Goal: Task Accomplishment & Management: Use online tool/utility

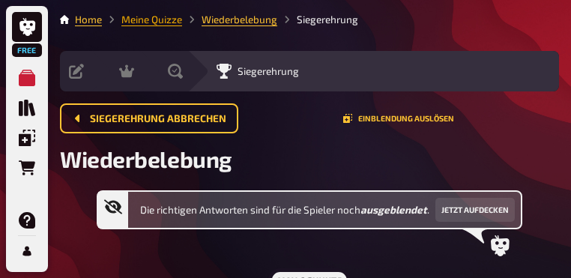
click at [160, 24] on link "Meine Quizze" at bounding box center [151, 19] width 61 height 12
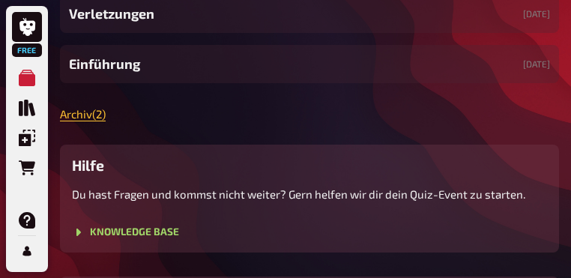
scroll to position [420, 0]
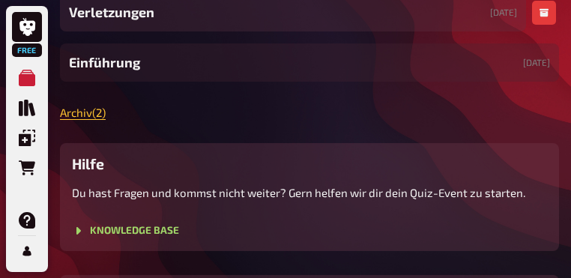
click at [193, 31] on div "Verletzungen [DATE]" at bounding box center [293, 12] width 466 height 38
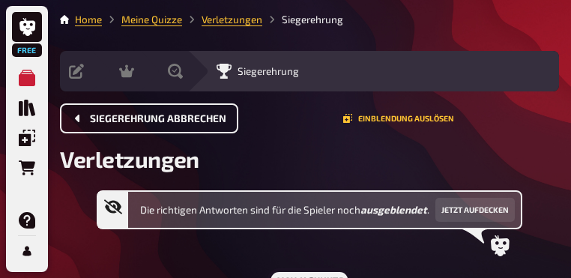
click at [160, 112] on button "Siegerehrung abbrechen" at bounding box center [149, 118] width 178 height 30
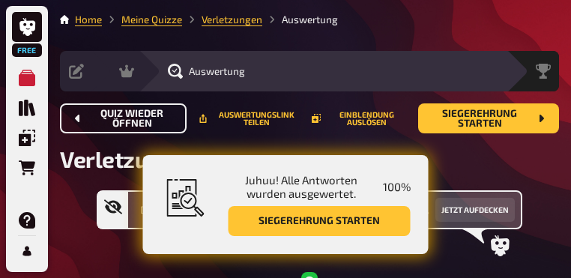
click at [149, 117] on span "Quiz wieder öffnen" at bounding box center [132, 119] width 85 height 20
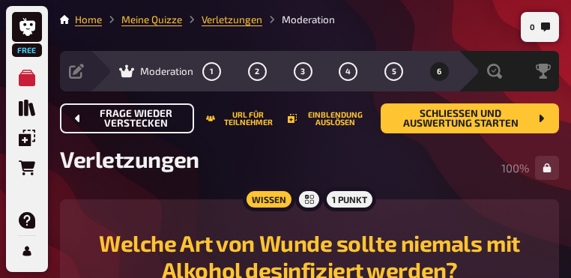
click at [149, 117] on span "Frage wieder verstecken" at bounding box center [136, 119] width 92 height 20
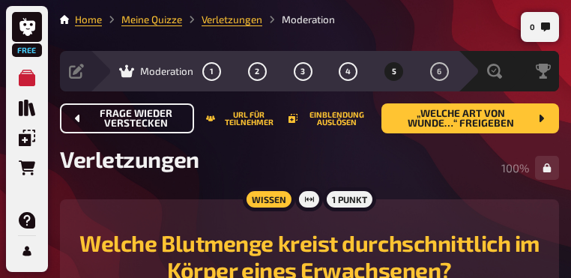
click at [149, 117] on span "Frage wieder verstecken" at bounding box center [136, 119] width 92 height 20
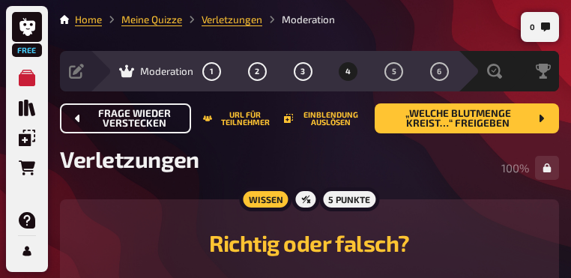
click at [149, 117] on span "Frage wieder verstecken" at bounding box center [134, 119] width 89 height 20
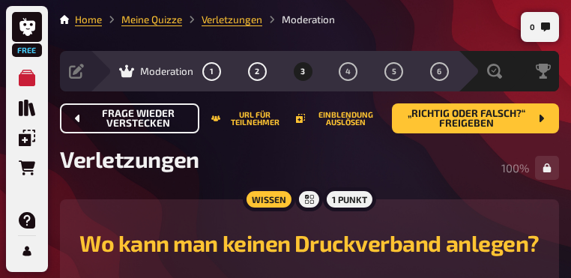
click at [149, 117] on span "Frage wieder verstecken" at bounding box center [138, 119] width 97 height 20
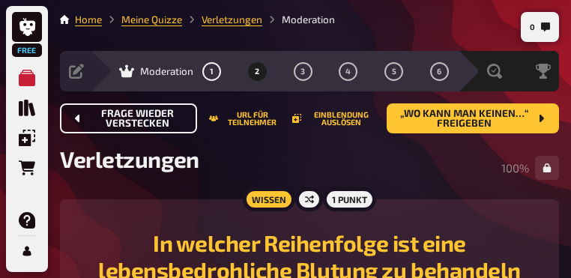
click at [149, 117] on span "Frage wieder verstecken" at bounding box center [137, 119] width 95 height 20
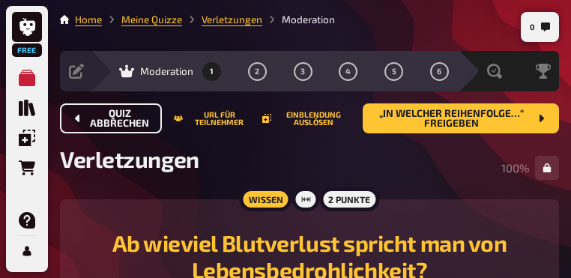
click at [143, 123] on span "Quiz abbrechen" at bounding box center [120, 119] width 60 height 20
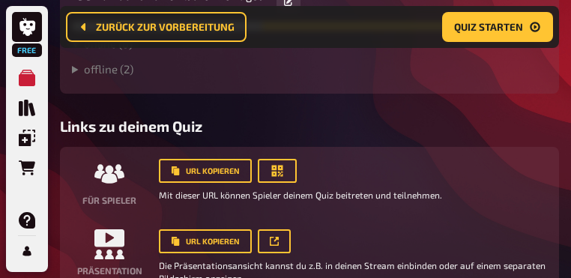
scroll to position [492, 0]
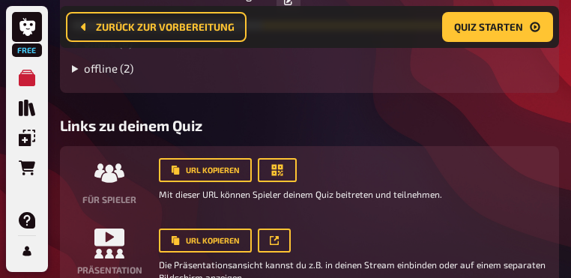
click at [124, 75] on summary "offline ( 2 )" at bounding box center [309, 67] width 475 height 13
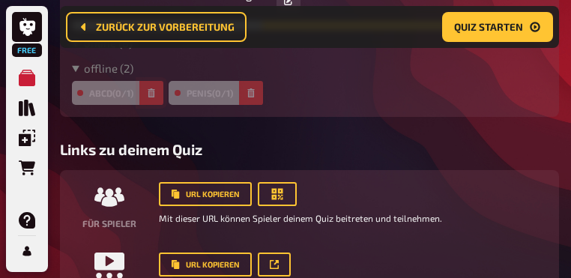
click at [159, 105] on button "button" at bounding box center [151, 93] width 24 height 24
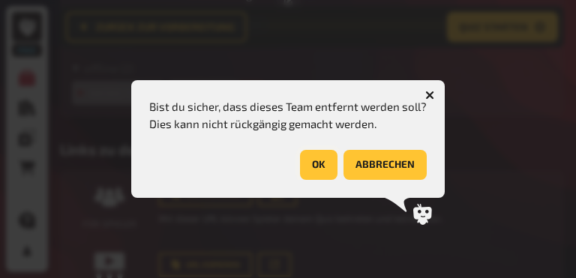
click at [314, 169] on button "OK" at bounding box center [318, 165] width 37 height 30
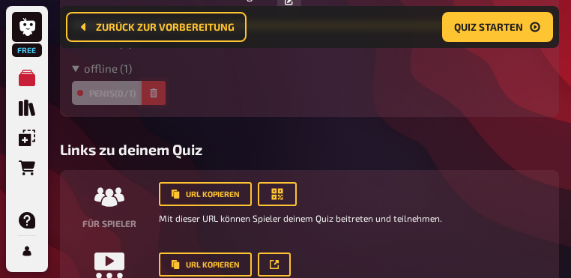
click at [161, 105] on button "button" at bounding box center [154, 93] width 24 height 24
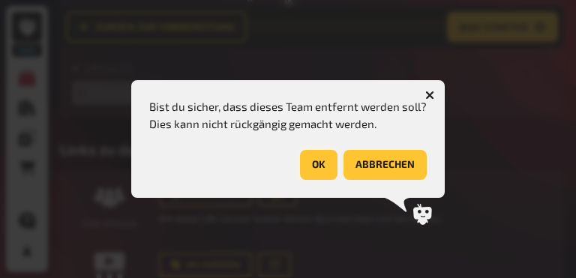
click at [316, 163] on button "OK" at bounding box center [318, 165] width 37 height 30
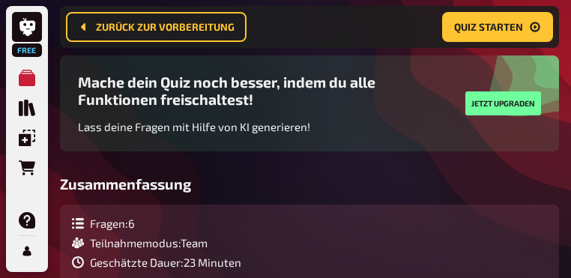
scroll to position [0, 0]
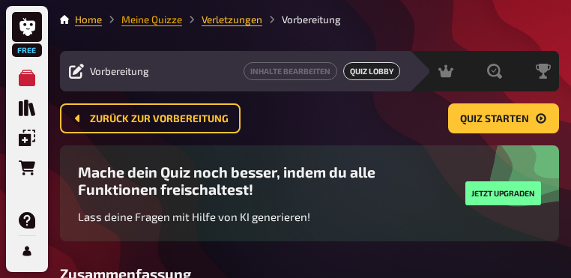
click at [174, 23] on link "Meine Quizze" at bounding box center [151, 19] width 61 height 12
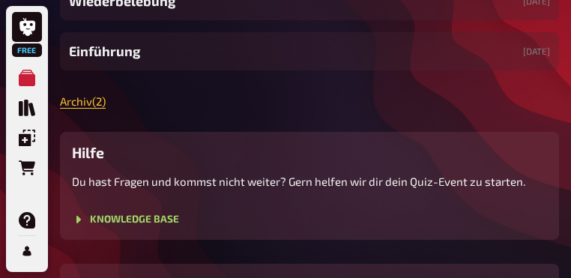
scroll to position [240, 0]
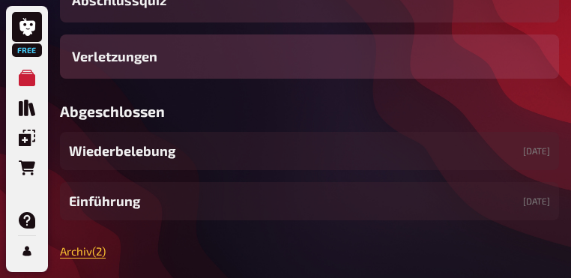
click at [214, 79] on div "Verletzungen" at bounding box center [309, 56] width 499 height 44
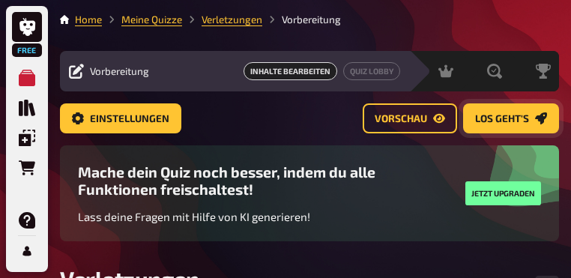
click at [490, 115] on span "Los geht's" at bounding box center [502, 119] width 54 height 10
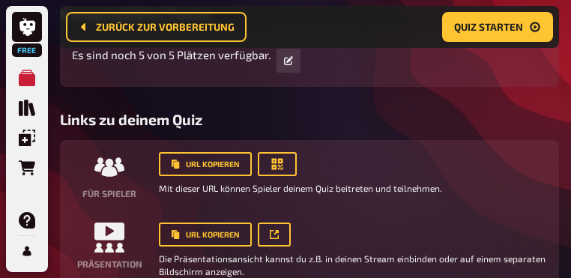
scroll to position [522, 0]
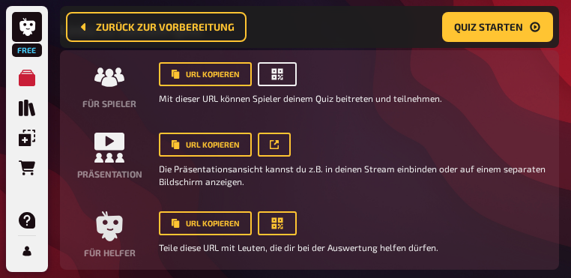
click at [278, 82] on icon "button" at bounding box center [277, 74] width 15 height 15
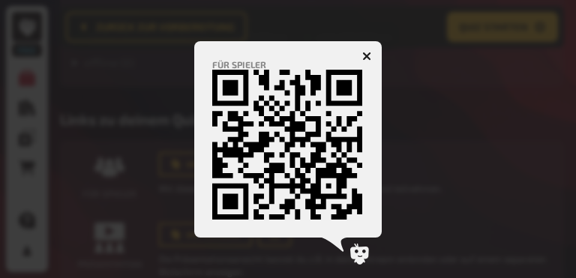
click at [367, 52] on icon "button" at bounding box center [366, 56] width 9 height 9
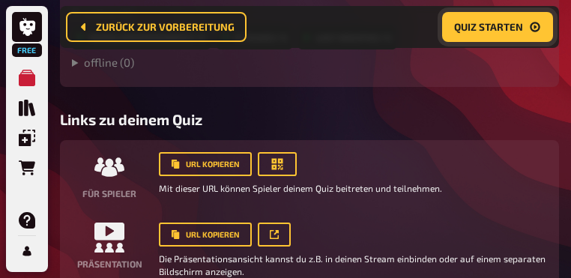
click at [504, 37] on button "Quiz starten" at bounding box center [497, 27] width 111 height 30
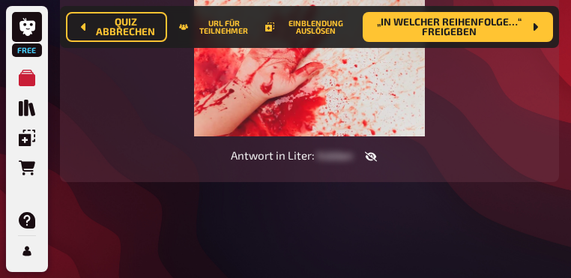
scroll to position [378, 0]
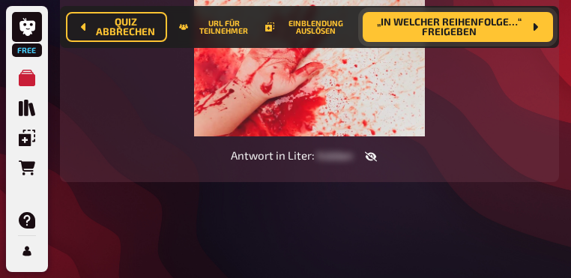
click at [470, 31] on span "„In welcher Reihenfolge…“ freigeben" at bounding box center [449, 27] width 148 height 20
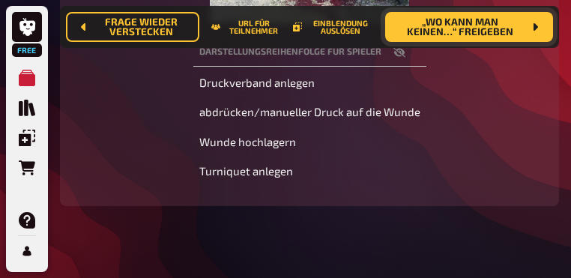
scroll to position [498, 0]
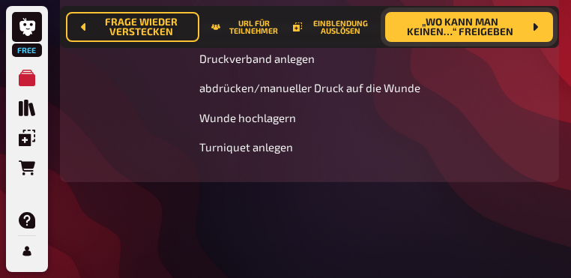
click at [522, 31] on span "„Wo kann man keinen…“ freigeben" at bounding box center [460, 27] width 126 height 20
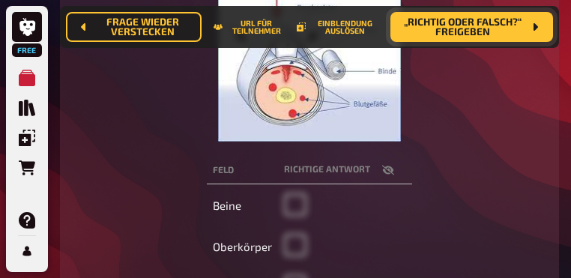
scroll to position [318, 0]
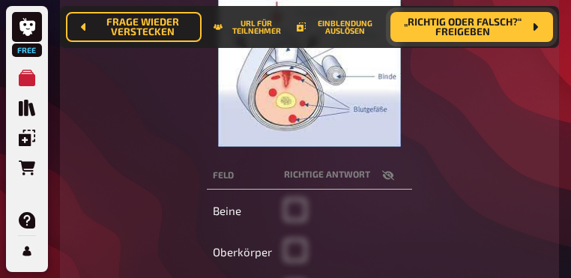
click at [522, 34] on span "„Richtig oder falsch?“ freigeben" at bounding box center [463, 27] width 121 height 20
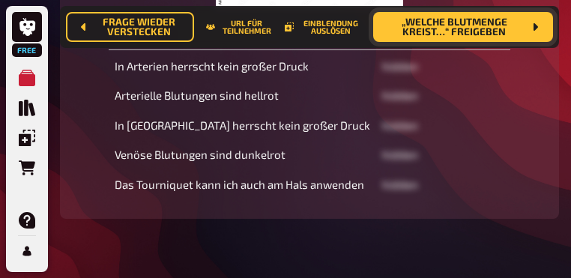
scroll to position [468, 0]
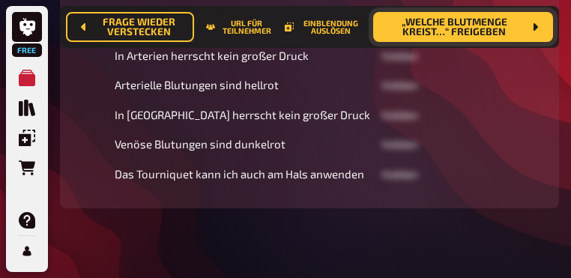
click at [512, 27] on span "„Welche Blutmenge kreist…“ freigeben" at bounding box center [454, 27] width 138 height 20
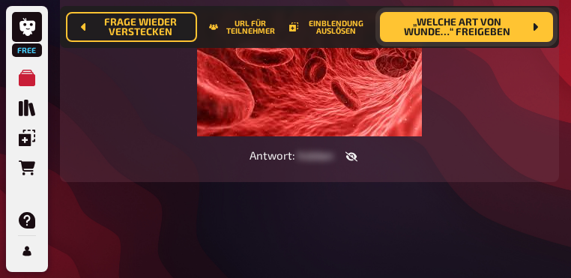
scroll to position [346, 0]
click at [485, 37] on span "„Welche Art von Wunde…“ freigeben" at bounding box center [457, 27] width 131 height 20
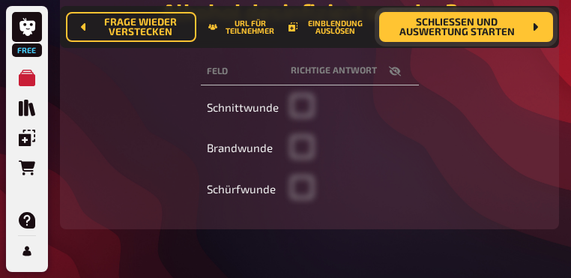
scroll to position [286, 0]
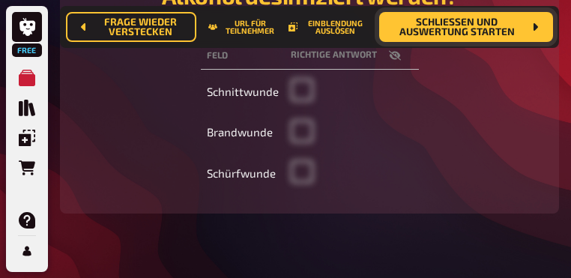
click at [492, 26] on span "Schließen und Auswertung starten" at bounding box center [457, 27] width 132 height 20
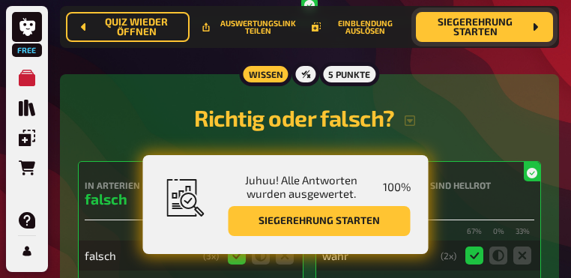
scroll to position [1576, 0]
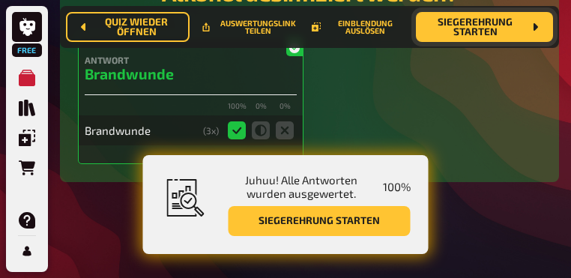
scroll to position [2865, 0]
click at [500, 29] on span "Siegerehrung starten" at bounding box center [475, 27] width 95 height 20
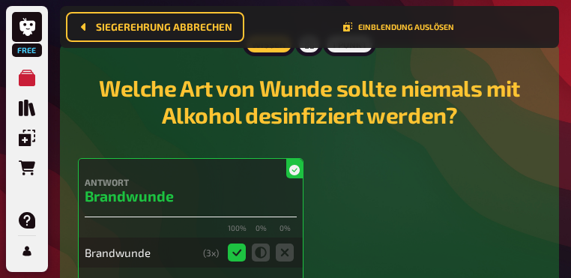
scroll to position [284, 0]
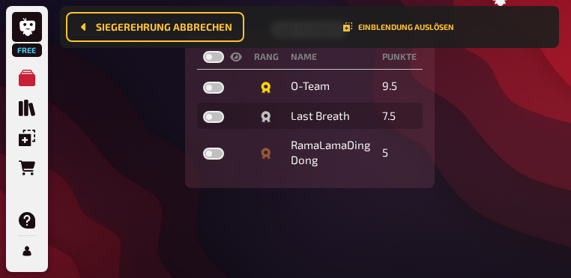
click at [216, 58] on label at bounding box center [213, 57] width 21 height 12
click at [203, 51] on input "checkbox" at bounding box center [202, 50] width 1 height 1
checkbox input "true"
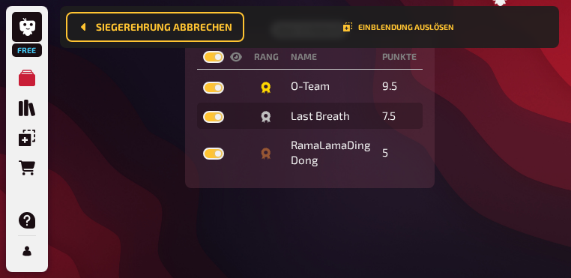
checkbox input "true"
